Goal: Task Accomplishment & Management: Complete application form

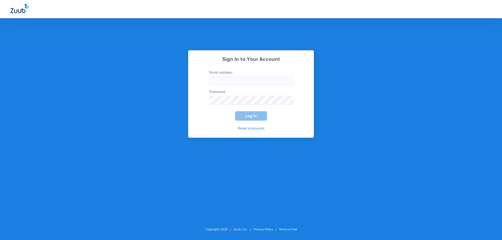
type input "[EMAIL_ADDRESS][DOMAIN_NAME]"
click at [251, 117] on span "Log In" at bounding box center [251, 116] width 11 height 4
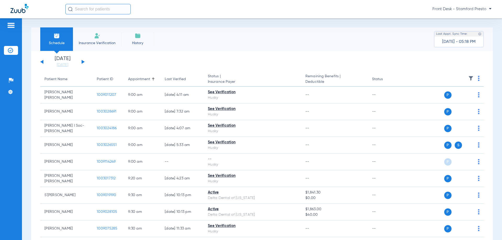
click at [85, 61] on app-single-date-navigator "[DATE] [DATE] [DATE] [DATE] [DATE] [DATE] [DATE] [DATE] [DATE] [DATE] [DATE] [D…" at bounding box center [262, 62] width 444 height 12
click at [83, 63] on button at bounding box center [83, 62] width 3 height 4
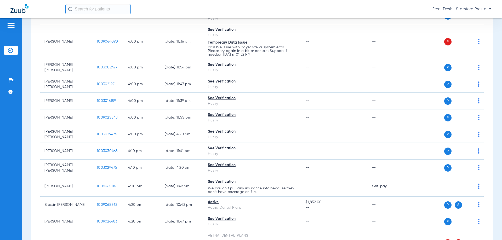
scroll to position [2252, 0]
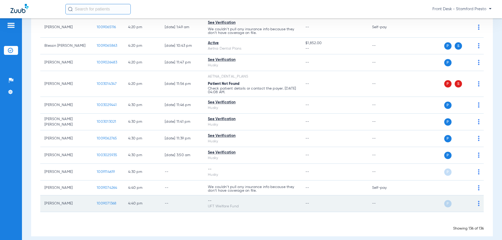
click at [107, 202] on span "1009071368" at bounding box center [107, 204] width 20 height 4
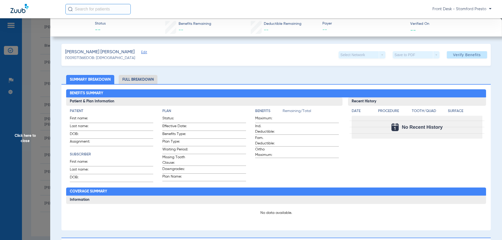
drag, startPoint x: 139, startPoint y: 82, endPoint x: 121, endPoint y: 82, distance: 17.5
click at [139, 81] on li "Full Breakdown" at bounding box center [138, 79] width 39 height 9
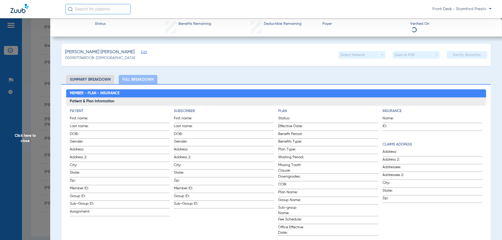
click at [97, 84] on div "Member - Plan - Insurance Patient & Plan Information Patient First name: Last n…" at bounding box center [275, 205] width 429 height 242
click at [98, 84] on li "Summary Breakdown" at bounding box center [90, 79] width 48 height 9
click at [100, 81] on li "Summary Breakdown" at bounding box center [90, 79] width 48 height 9
drag, startPoint x: 106, startPoint y: 82, endPoint x: 131, endPoint y: 82, distance: 24.6
click at [106, 82] on li "Summary Breakdown" at bounding box center [90, 79] width 48 height 9
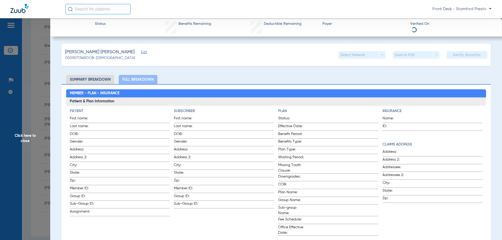
click at [134, 81] on li "Full Breakdown" at bounding box center [138, 79] width 39 height 9
click at [97, 81] on li "Summary Breakdown" at bounding box center [90, 79] width 48 height 9
click at [27, 109] on span "Click here to close" at bounding box center [25, 138] width 50 height 240
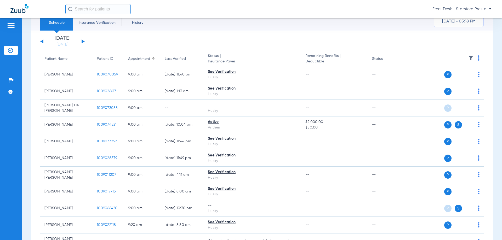
scroll to position [0, 0]
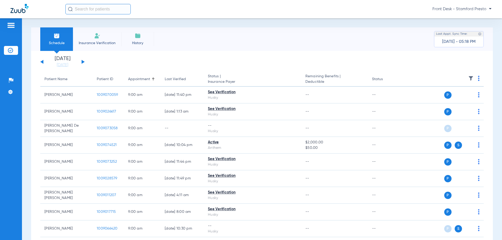
click at [109, 43] on span "Insurance Verification" at bounding box center [97, 43] width 41 height 5
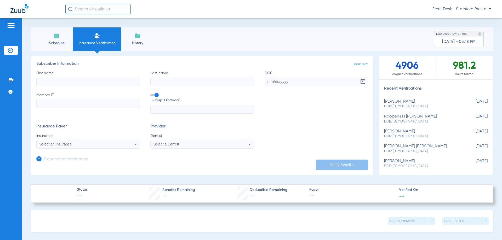
click at [82, 79] on input "First name" at bounding box center [88, 81] width 104 height 9
type input "i"
click at [81, 79] on input "First name Required" at bounding box center [88, 81] width 104 height 9
type input "[PERSON_NAME]"
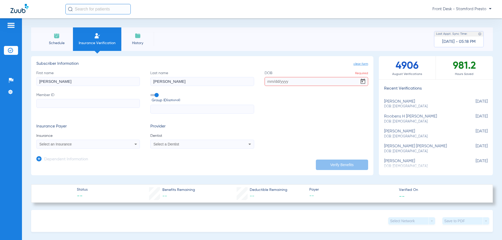
click at [278, 78] on input "DOB Required" at bounding box center [317, 81] width 104 height 9
type input "[DATE]"
click at [96, 100] on input "Member ID" at bounding box center [88, 103] width 104 height 9
click at [64, 104] on input "Member ID Required" at bounding box center [88, 103] width 104 height 9
paste input "049064230"
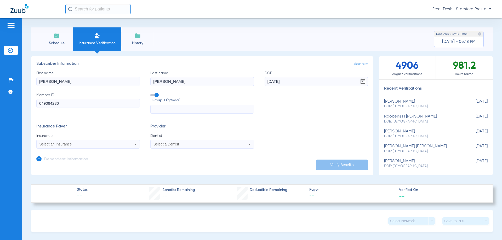
type input "049064230"
click at [124, 146] on div "Select an Insurance" at bounding box center [88, 144] width 103 height 6
type input "l"
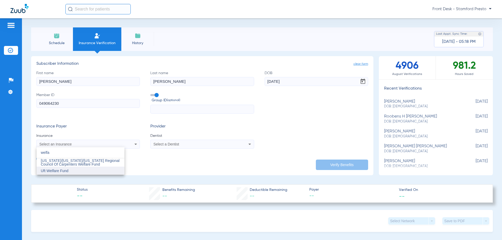
type input "welfa"
click at [74, 172] on mat-option "Uft Welfare Fund" at bounding box center [81, 171] width 88 height 8
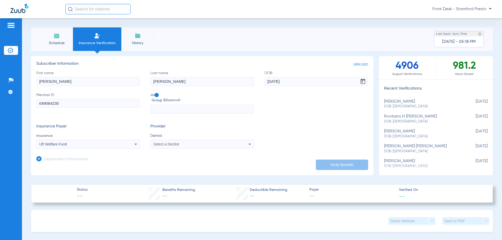
click at [237, 141] on mat-select "Select a Dentist" at bounding box center [202, 144] width 104 height 9
click at [231, 145] on div "Select a Dentist" at bounding box center [202, 144] width 103 height 6
type input "n"
type input "liu"
click at [166, 161] on span "[PERSON_NAME]" at bounding box center [169, 163] width 31 height 4
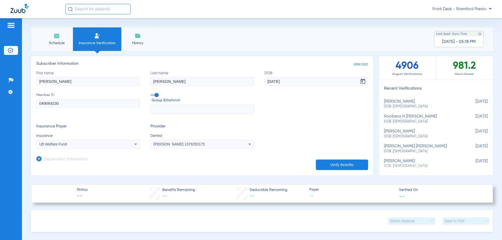
click at [333, 166] on button "Verify Benefits" at bounding box center [342, 165] width 52 height 10
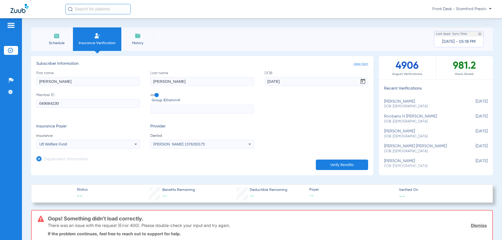
click at [101, 145] on div "Uft Welfare Fund" at bounding box center [78, 145] width 78 height 4
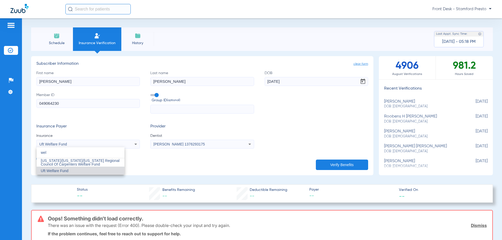
type input "wel"
click at [70, 165] on span "[US_STATE]/[US_STATE]/[US_STATE] Regional Council Of Carpenters Welfare Fund" at bounding box center [80, 163] width 79 height 8
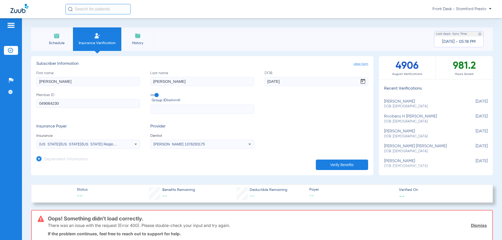
click at [337, 161] on button "Verify Benefits" at bounding box center [342, 165] width 52 height 10
click at [285, 83] on input "[DATE]" at bounding box center [317, 81] width 104 height 9
paste input "[DATE]"
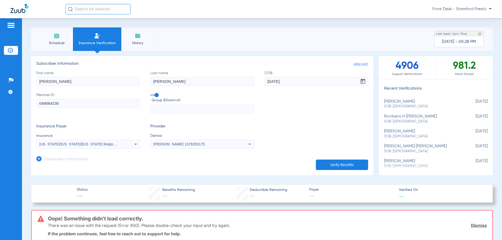
type input "[DATE]"
click at [81, 145] on span "[US_STATE]/[US_STATE]/[US_STATE] Regional Council Of Carpenters Welfare Fund" at bounding box center [108, 144] width 139 height 4
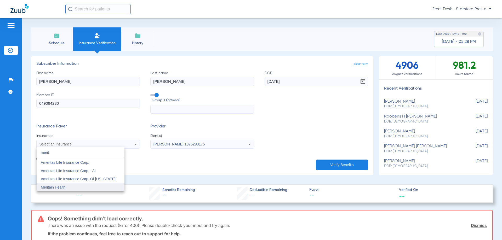
type input "merit"
click at [66, 186] on mat-option "Meritain Health" at bounding box center [81, 187] width 88 height 8
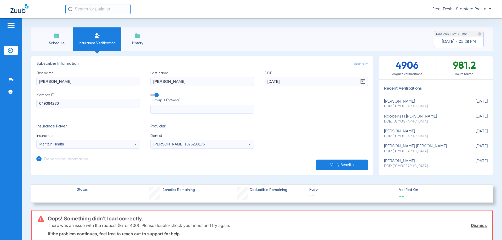
click at [64, 105] on input "049064230" at bounding box center [88, 103] width 104 height 9
paste input "24530009602"
type input "24530009602"
click at [342, 160] on button "Verify Benefits" at bounding box center [342, 165] width 52 height 10
